Goal: Task Accomplishment & Management: Complete application form

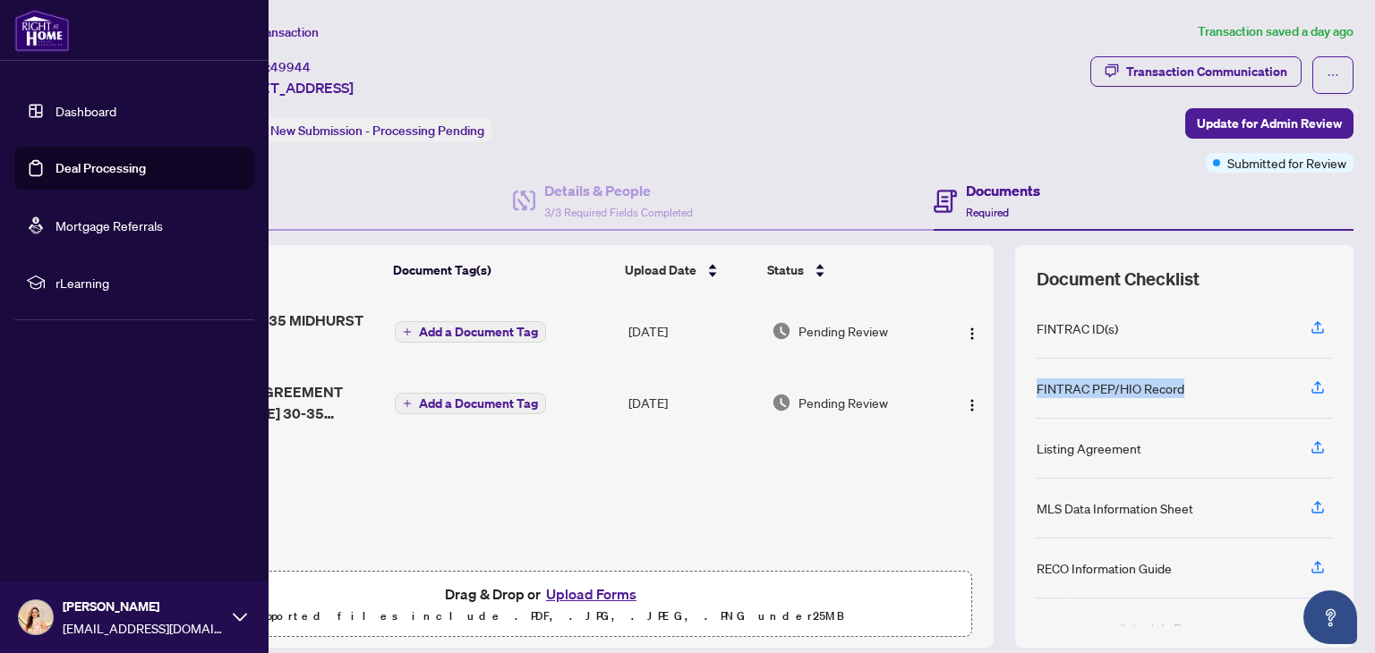
click at [116, 112] on link "Dashboard" at bounding box center [85, 111] width 61 height 16
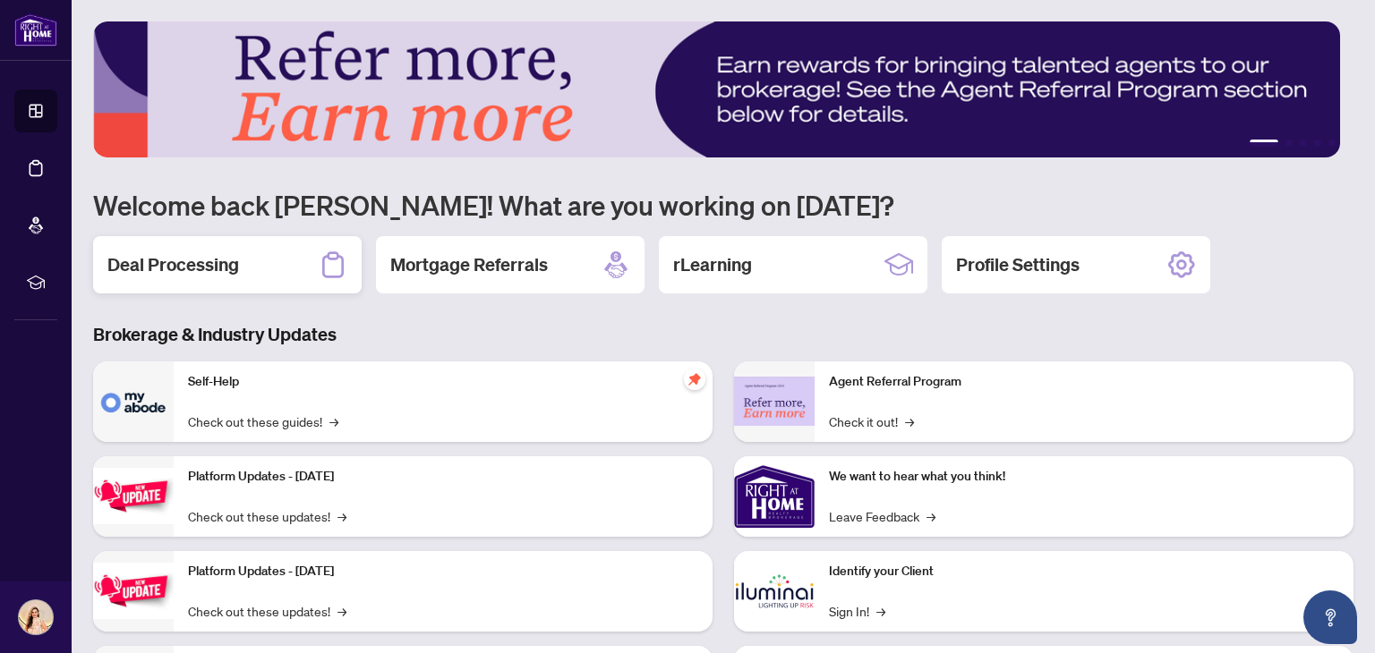
click at [269, 270] on div "Deal Processing" at bounding box center [227, 264] width 268 height 57
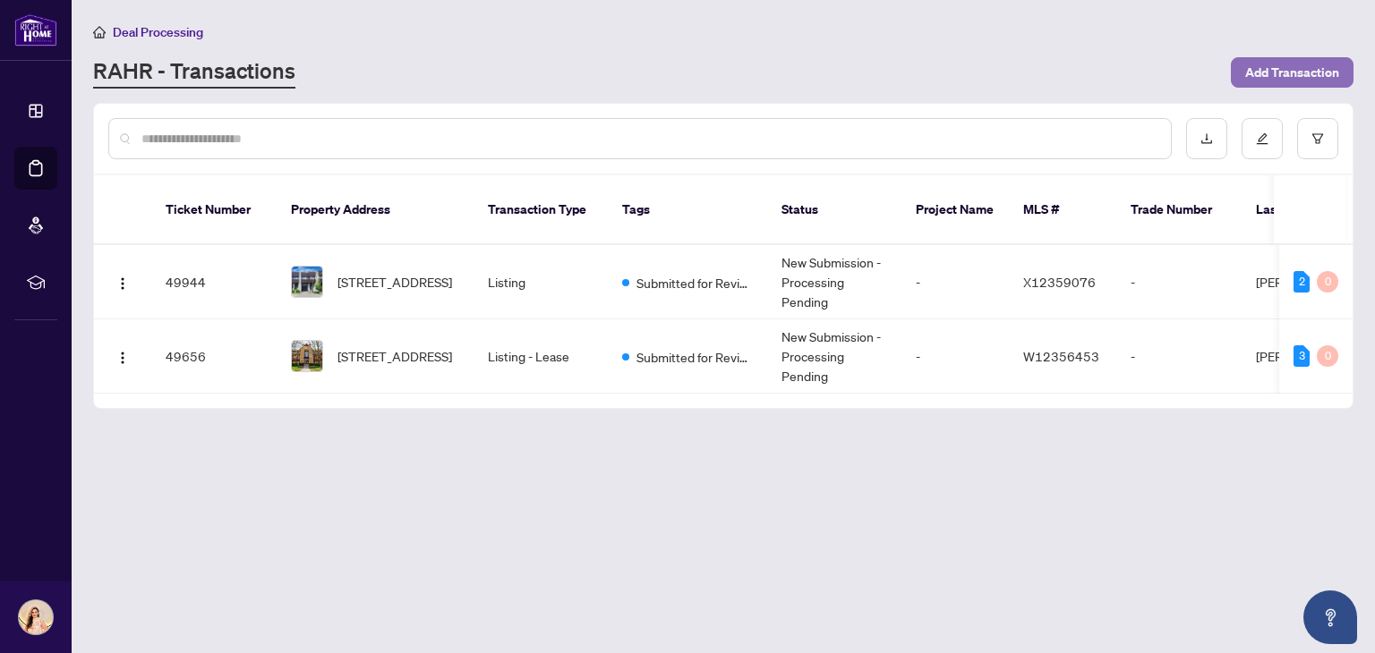
click at [1278, 69] on span "Add Transaction" at bounding box center [1292, 72] width 94 height 29
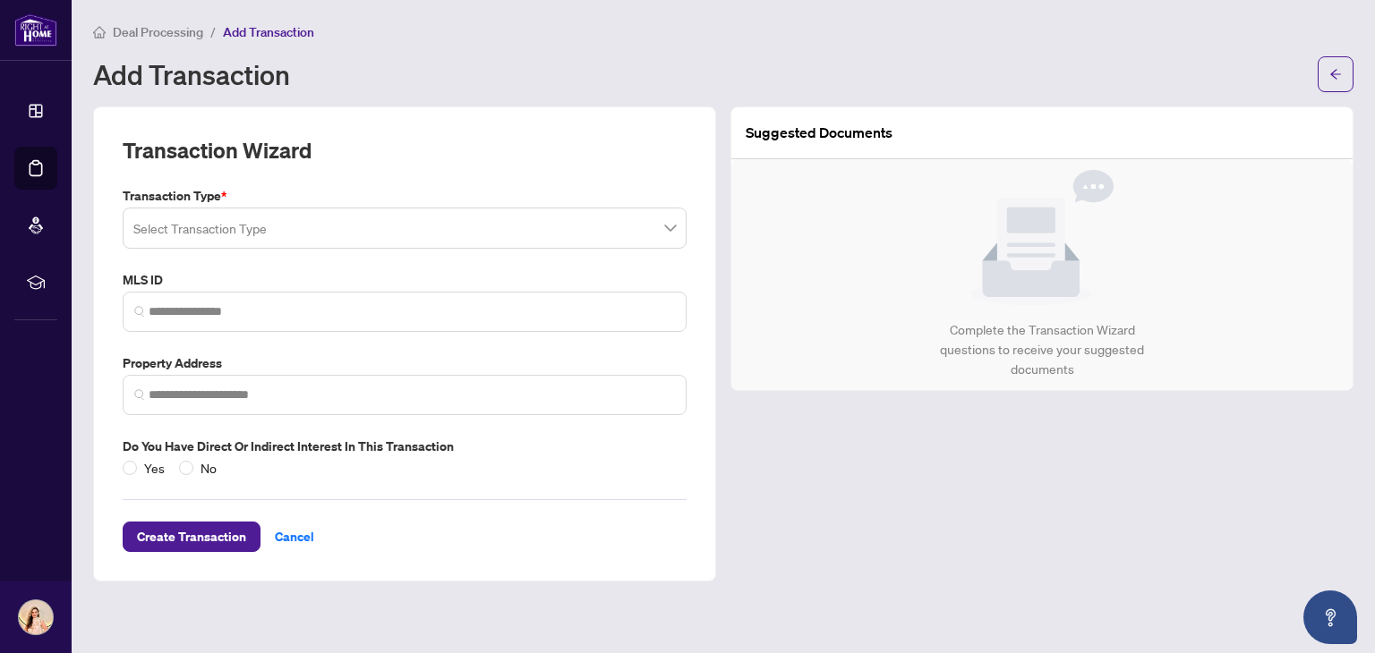
click at [346, 230] on input "search" at bounding box center [396, 230] width 526 height 39
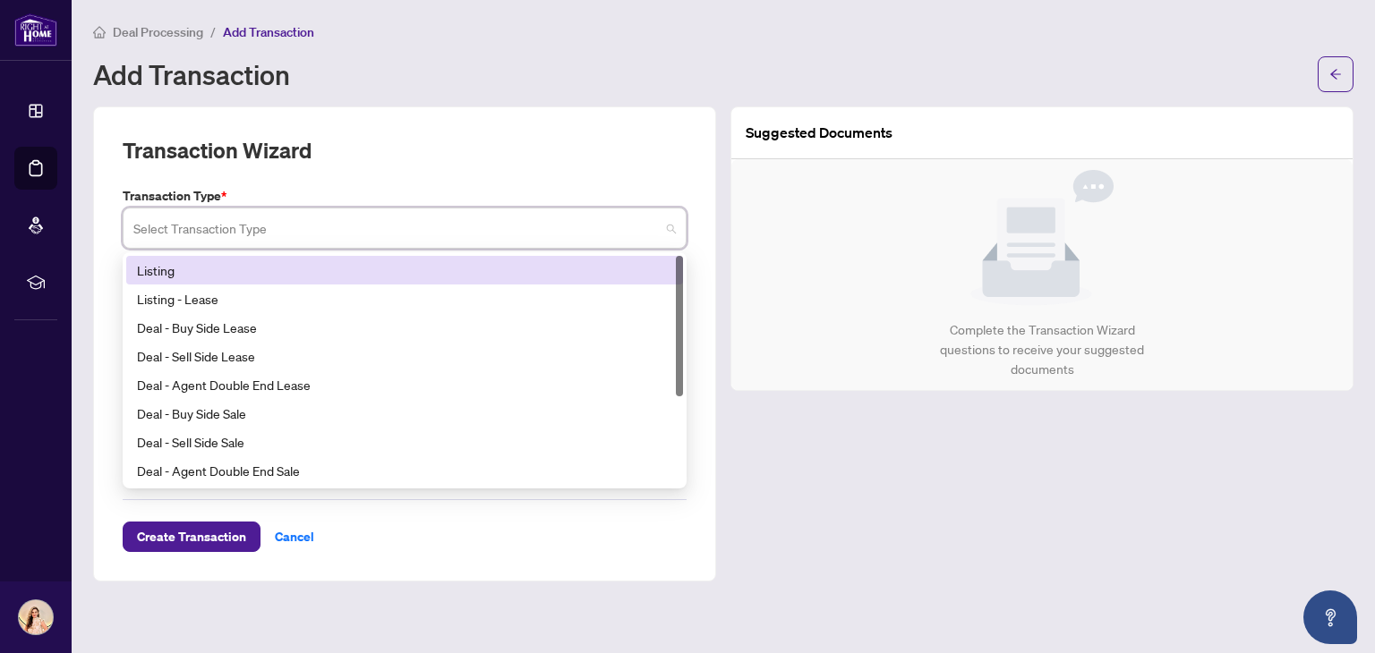
click at [306, 268] on div "Listing" at bounding box center [404, 270] width 535 height 20
